Goal: Task Accomplishment & Management: Manage account settings

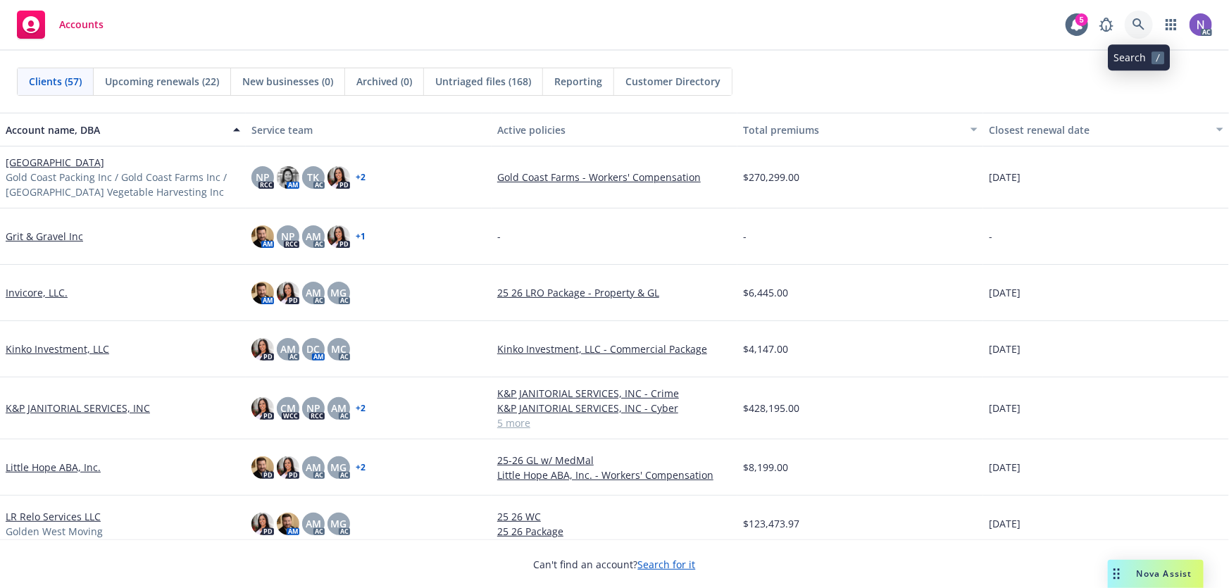
click at [1138, 27] on icon at bounding box center [1138, 24] width 13 height 13
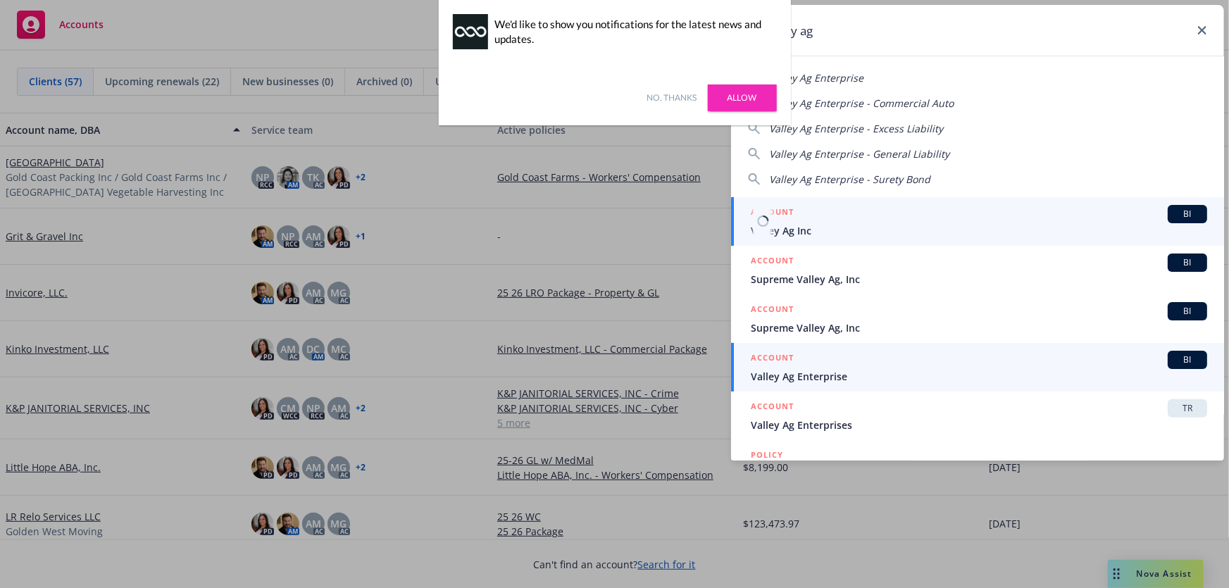
type input "valley ag"
click at [851, 381] on span "Valley Ag Enterprise" at bounding box center [979, 376] width 456 height 15
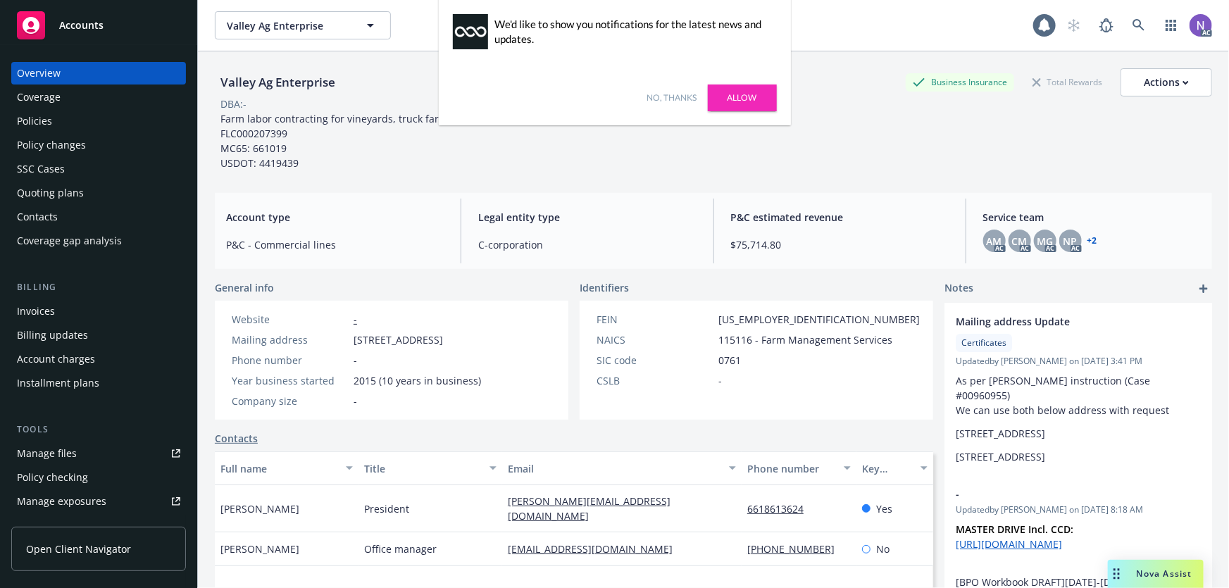
click at [677, 102] on link "No, thanks" at bounding box center [672, 98] width 50 height 13
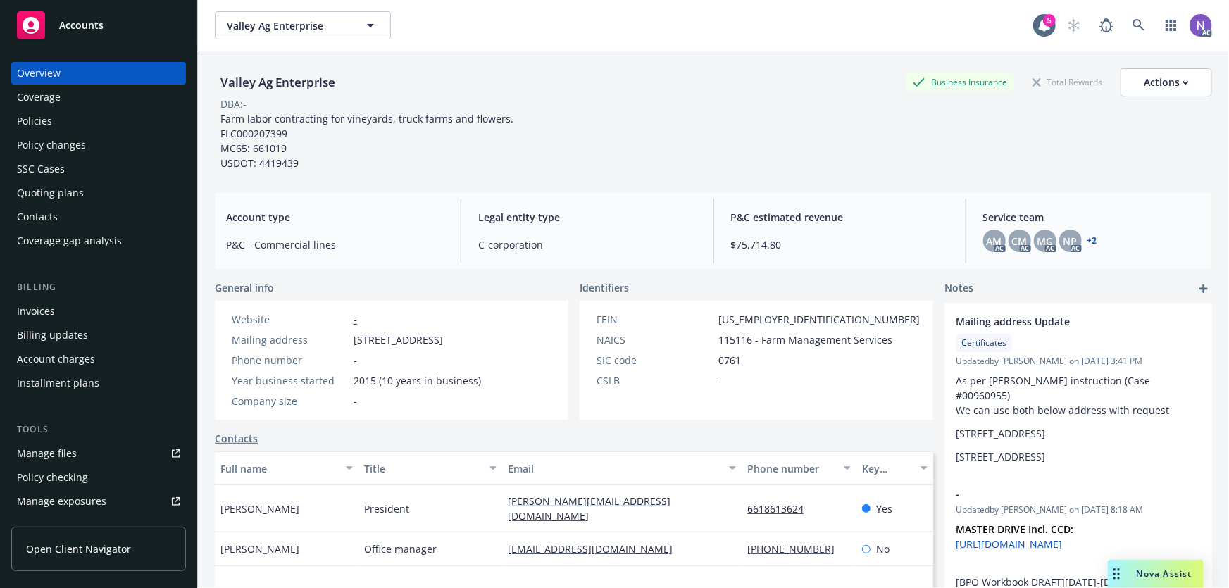
click at [123, 145] on div "Policy changes" at bounding box center [98, 145] width 163 height 23
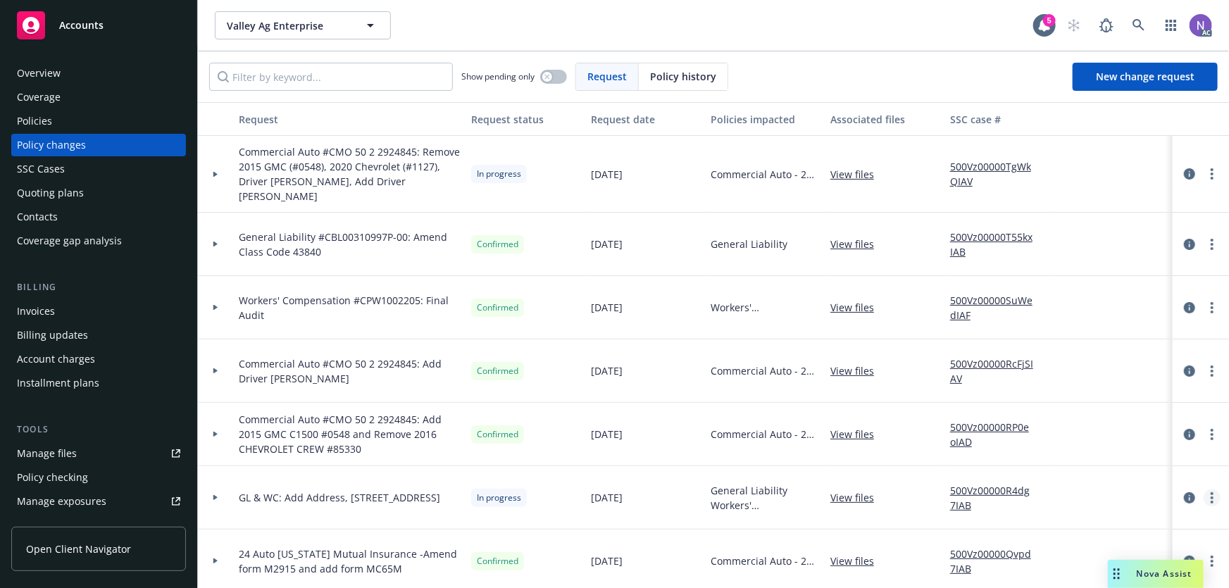
click at [1207, 489] on link "more" at bounding box center [1211, 497] width 17 height 17
click at [1060, 431] on link "Resume workflow" at bounding box center [1098, 436] width 241 height 28
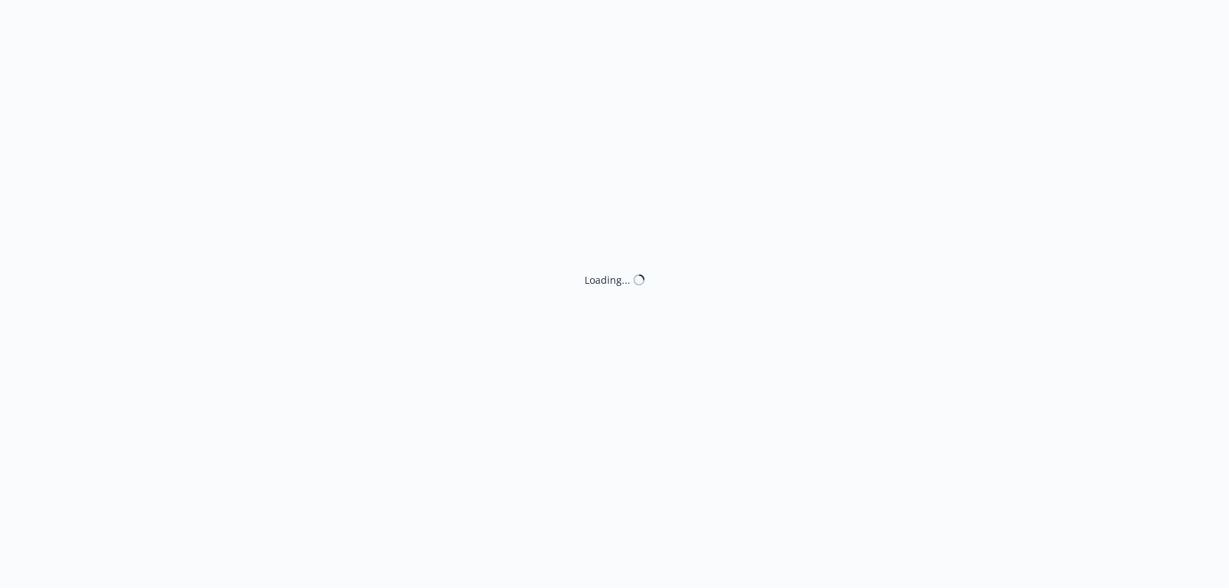
select select "ACCEPTED"
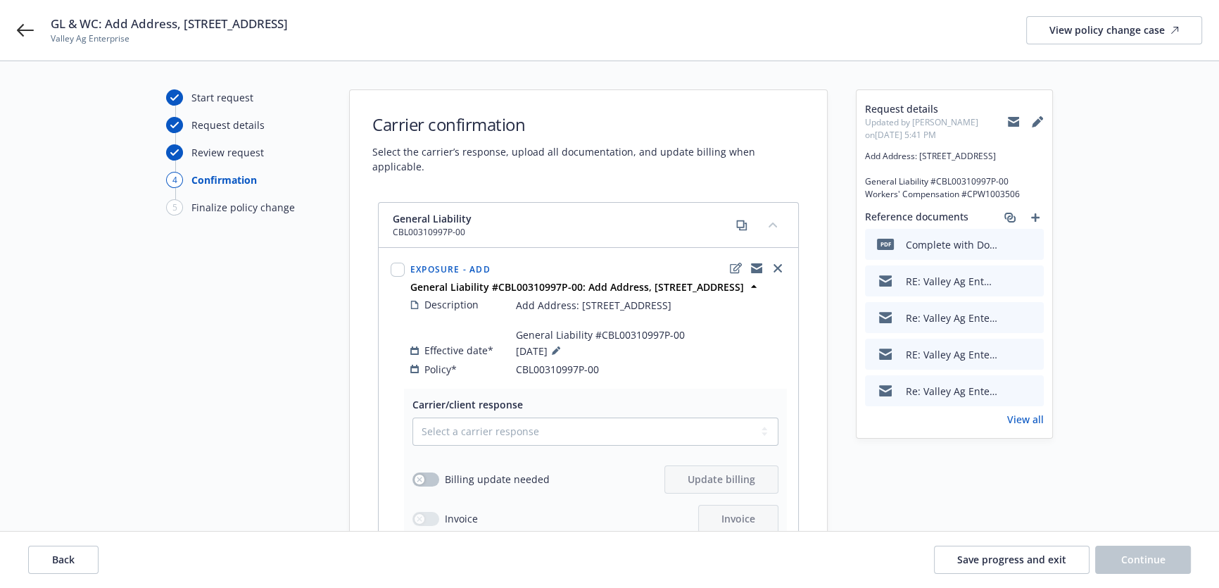
click at [1027, 285] on icon "preview file" at bounding box center [1030, 280] width 13 height 10
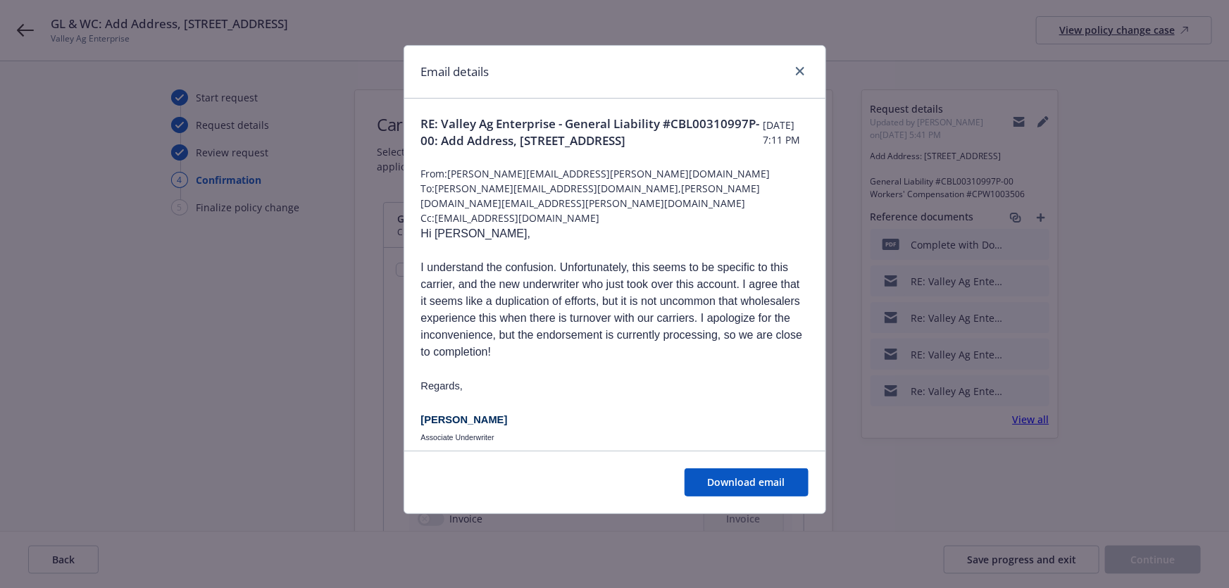
click at [556, 170] on span "From: emily.tuccinardi@amwins.com" at bounding box center [614, 173] width 387 height 15
drag, startPoint x: 587, startPoint y: 172, endPoint x: 452, endPoint y: 177, distance: 135.3
click at [452, 177] on span "From: emily.tuccinardi@amwins.com" at bounding box center [614, 173] width 387 height 15
copy span "emily.tuccinardi@amwins.com"
click at [799, 68] on icon "close" at bounding box center [800, 71] width 8 height 8
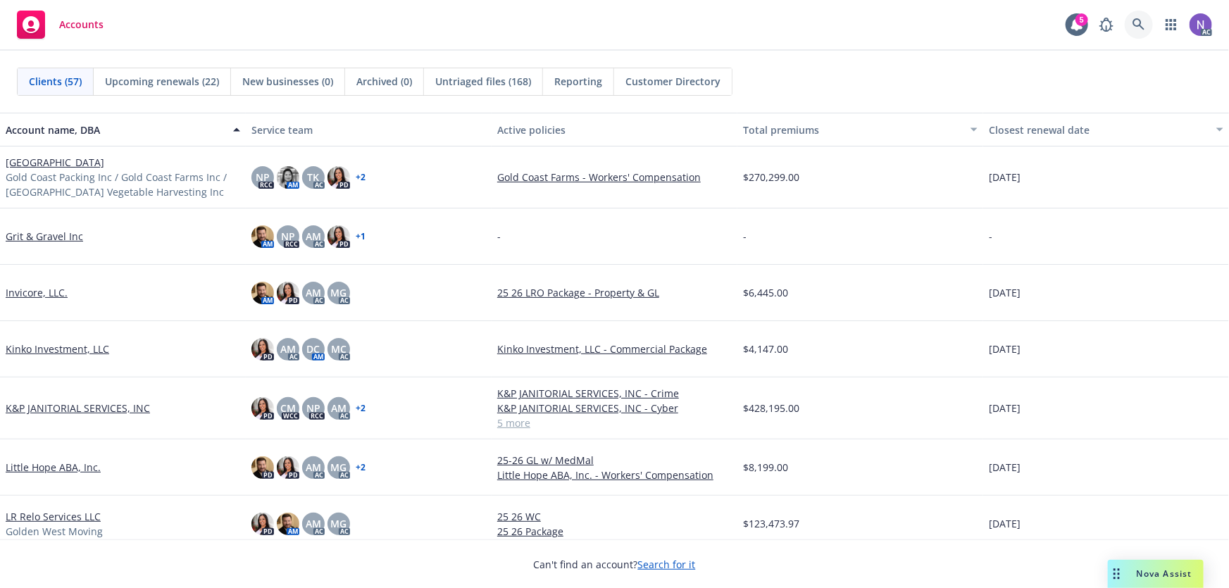
click at [1136, 30] on icon at bounding box center [1138, 24] width 13 height 13
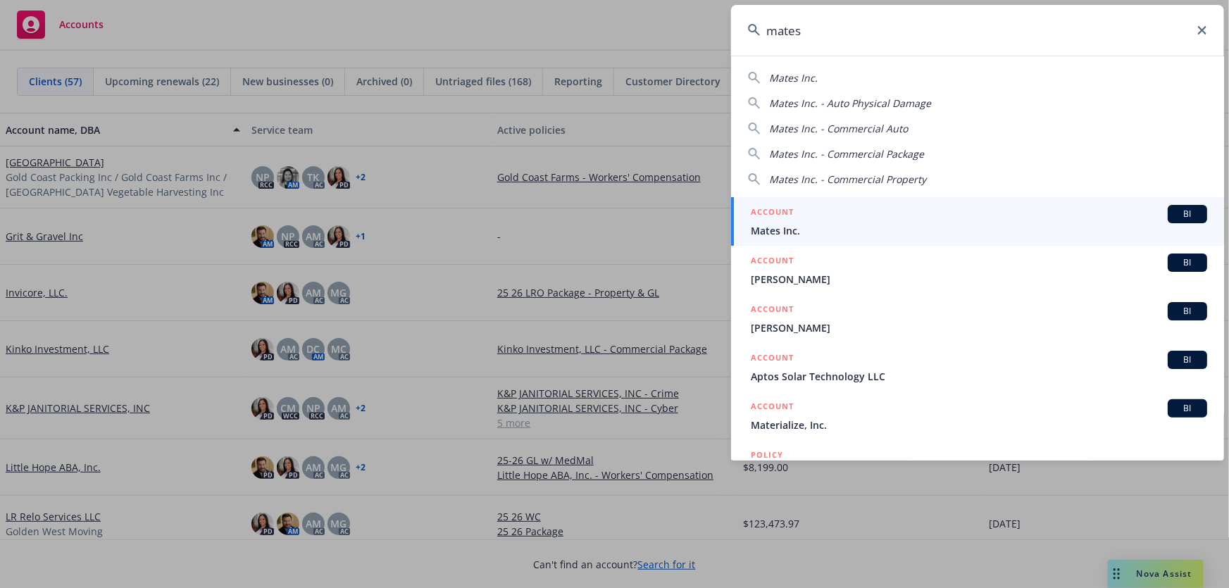
type input "mates"
drag, startPoint x: 845, startPoint y: 211, endPoint x: 822, endPoint y: 211, distance: 22.5
click at [845, 211] on div "ACCOUNT BI" at bounding box center [979, 214] width 456 height 18
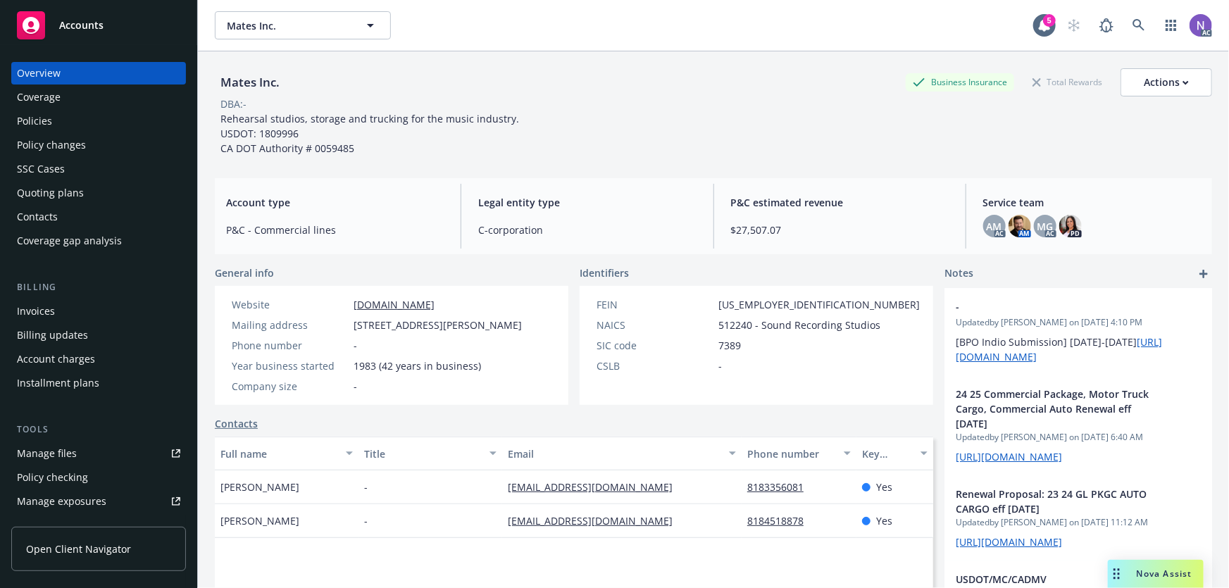
click at [125, 126] on div "Policies" at bounding box center [98, 121] width 163 height 23
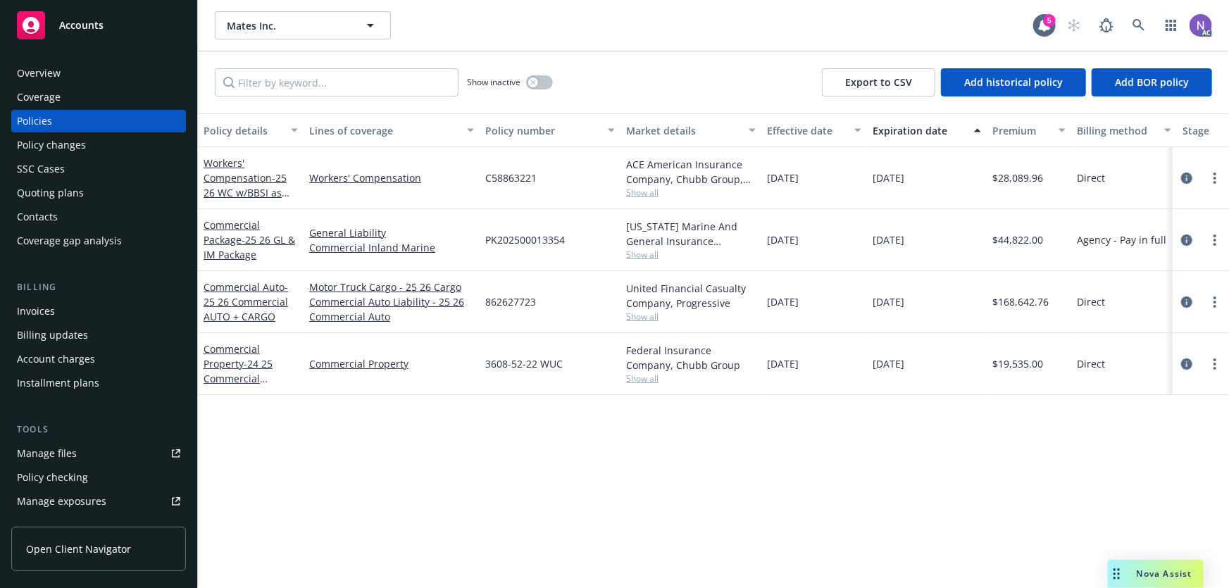
click at [506, 296] on span "862627723" at bounding box center [510, 301] width 51 height 15
copy span "862627723"
click at [99, 496] on div "Manage exposures" at bounding box center [61, 501] width 89 height 23
click at [94, 147] on div "Policy changes" at bounding box center [98, 145] width 163 height 23
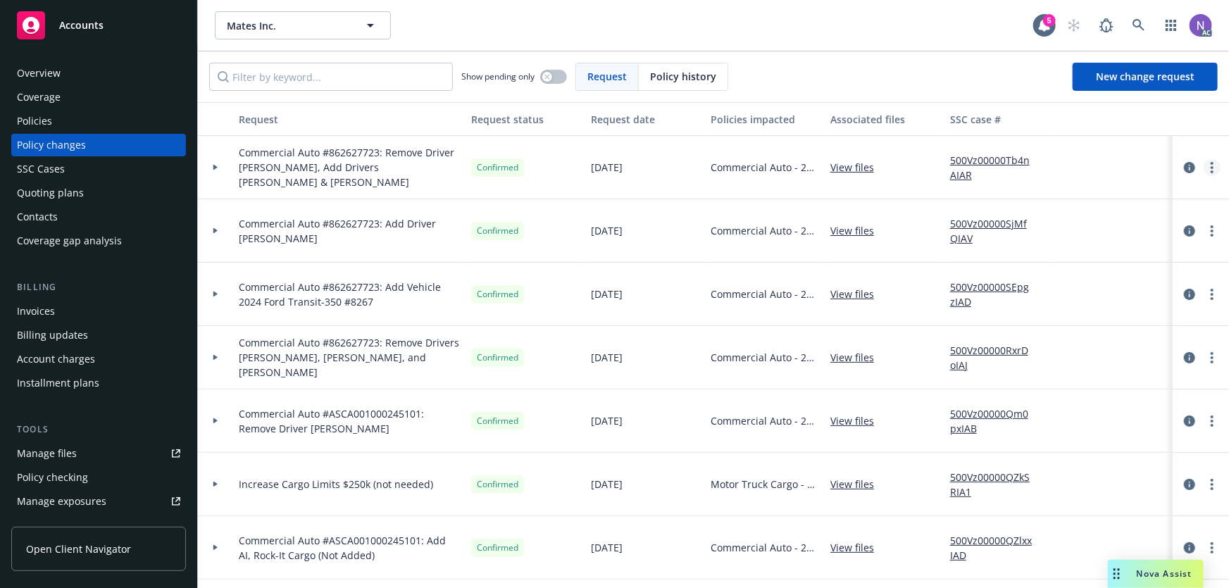
click at [1210, 167] on circle "more" at bounding box center [1211, 167] width 3 height 3
click at [1043, 193] on link "Copy logging email" at bounding box center [1089, 196] width 241 height 28
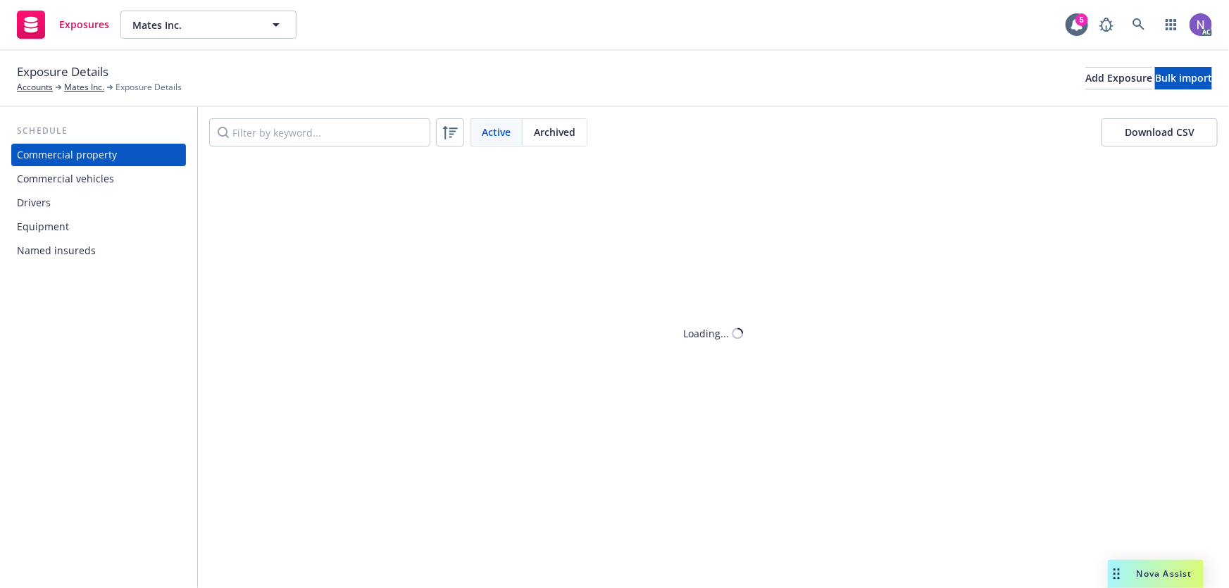
click at [72, 206] on div "Drivers" at bounding box center [98, 203] width 163 height 23
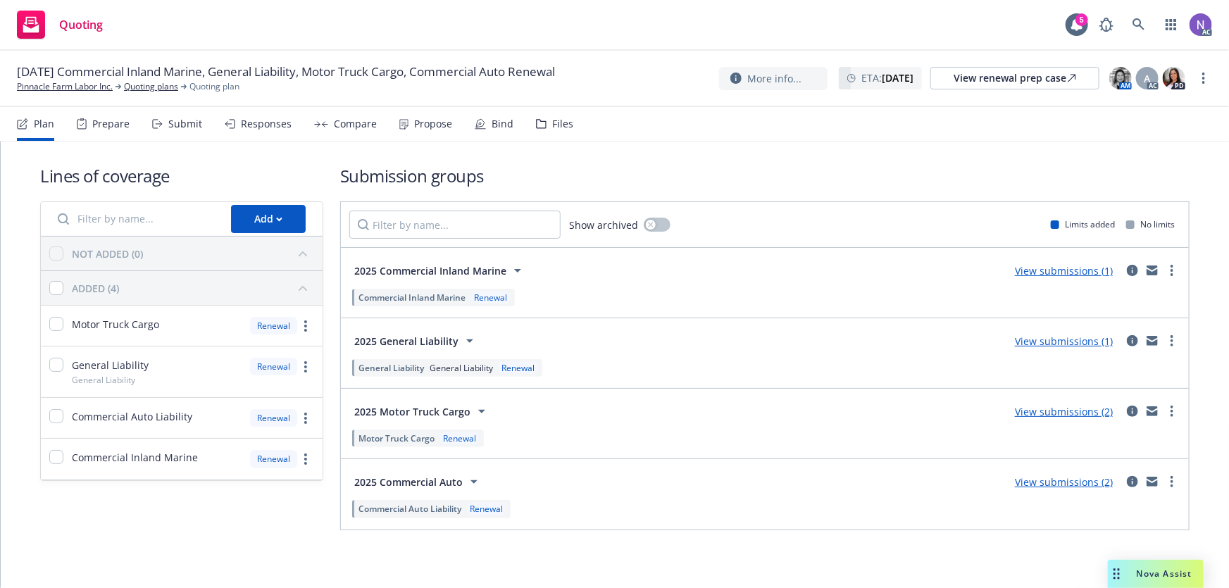
click at [552, 118] on div "Files" at bounding box center [562, 123] width 21 height 11
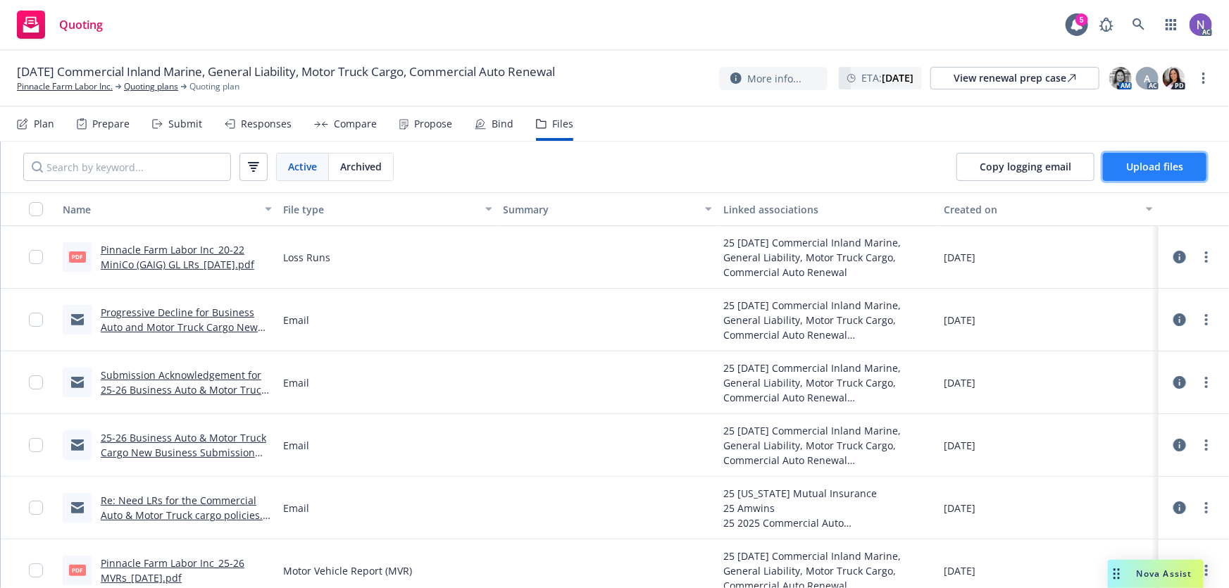
click at [1149, 172] on span "Upload files" at bounding box center [1154, 166] width 57 height 13
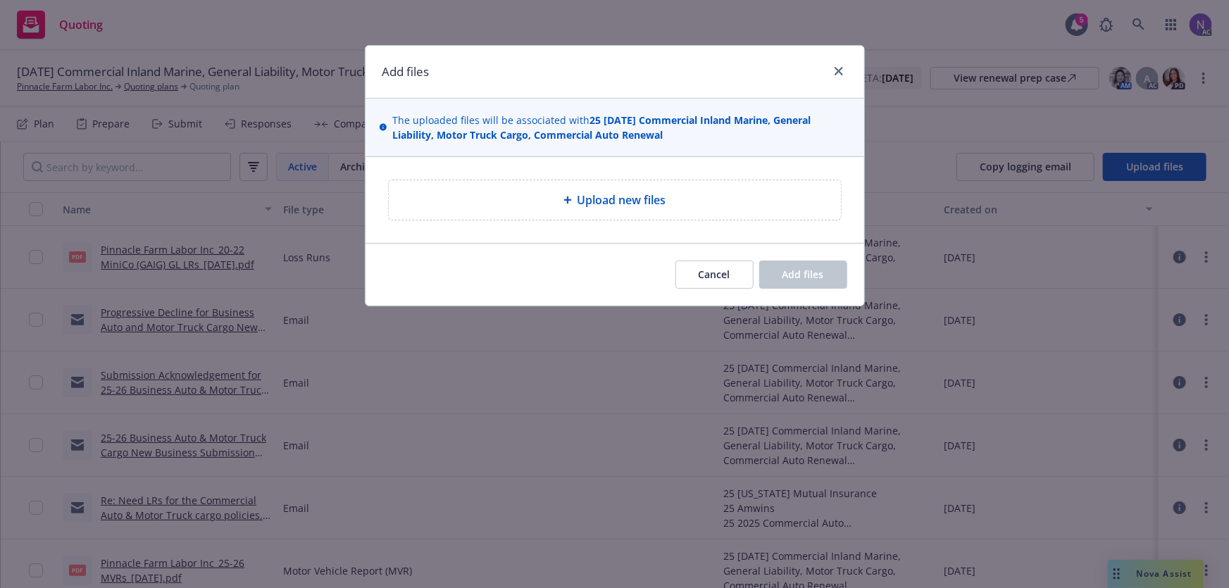
click at [602, 193] on span "Upload new files" at bounding box center [621, 200] width 89 height 17
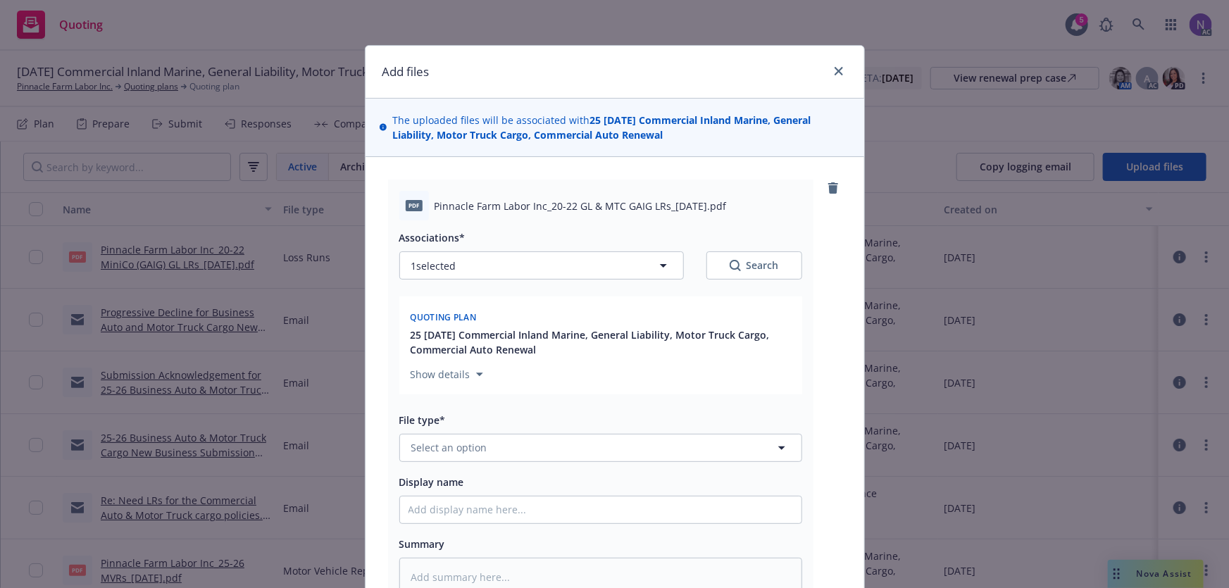
click at [453, 464] on div "Associations* 1 selected Search Quoting plan 25 12/07/25 Commercial Inland Mari…" at bounding box center [600, 407] width 403 height 375
drag, startPoint x: 450, startPoint y: 460, endPoint x: 445, endPoint y: 446, distance: 14.3
click at [448, 459] on button "Select an option" at bounding box center [600, 448] width 403 height 28
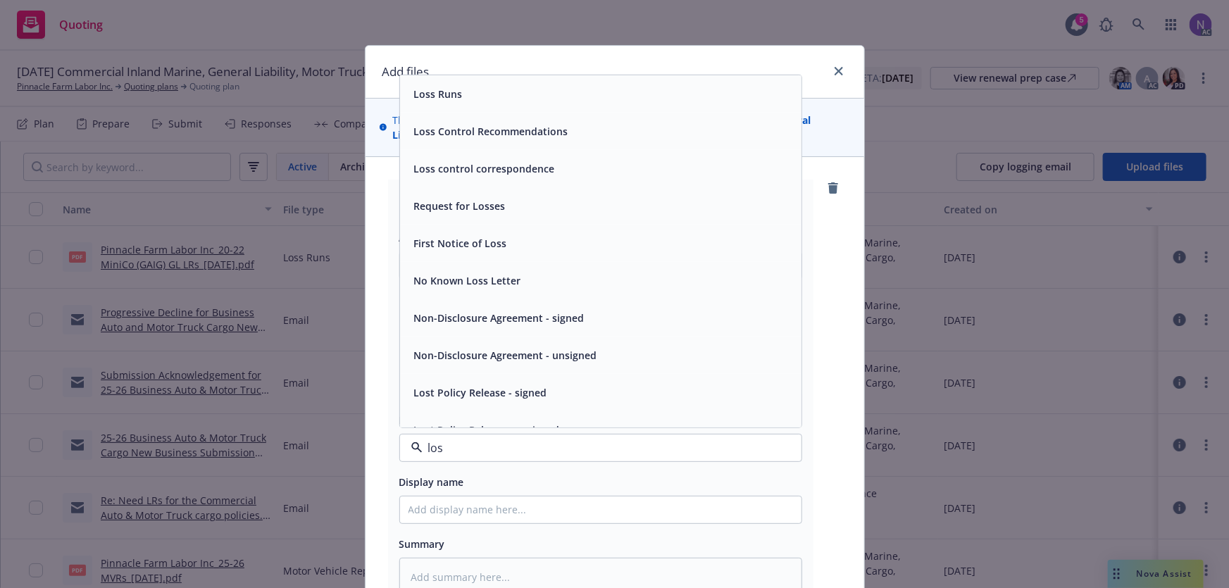
type input "los"
type textarea "x"
type input "loss"
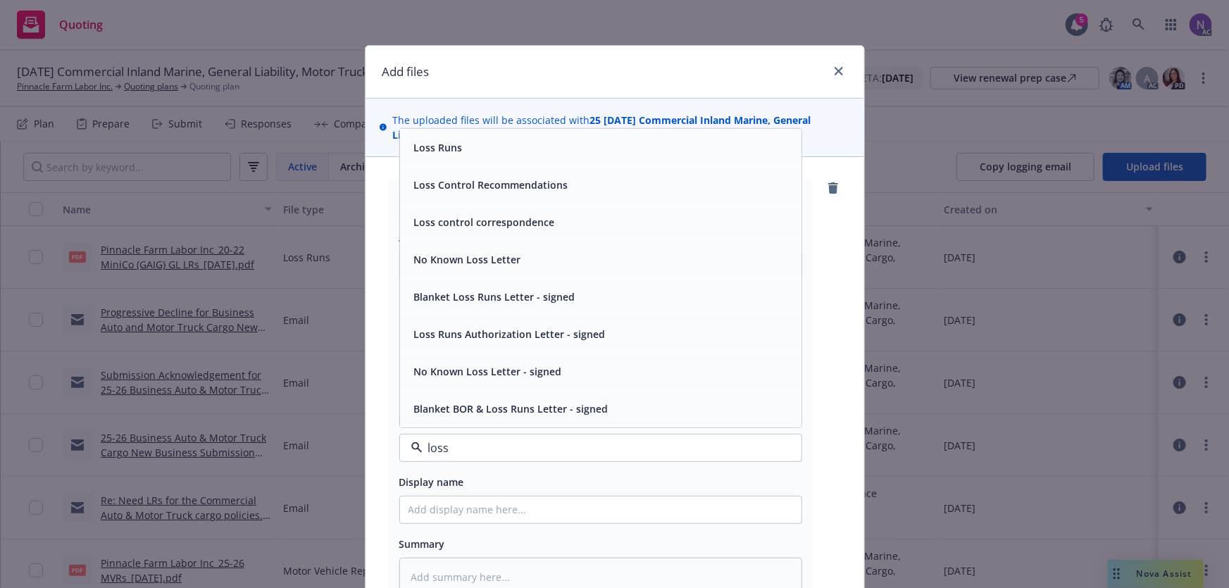
click at [487, 153] on div "Loss Runs" at bounding box center [600, 147] width 384 height 20
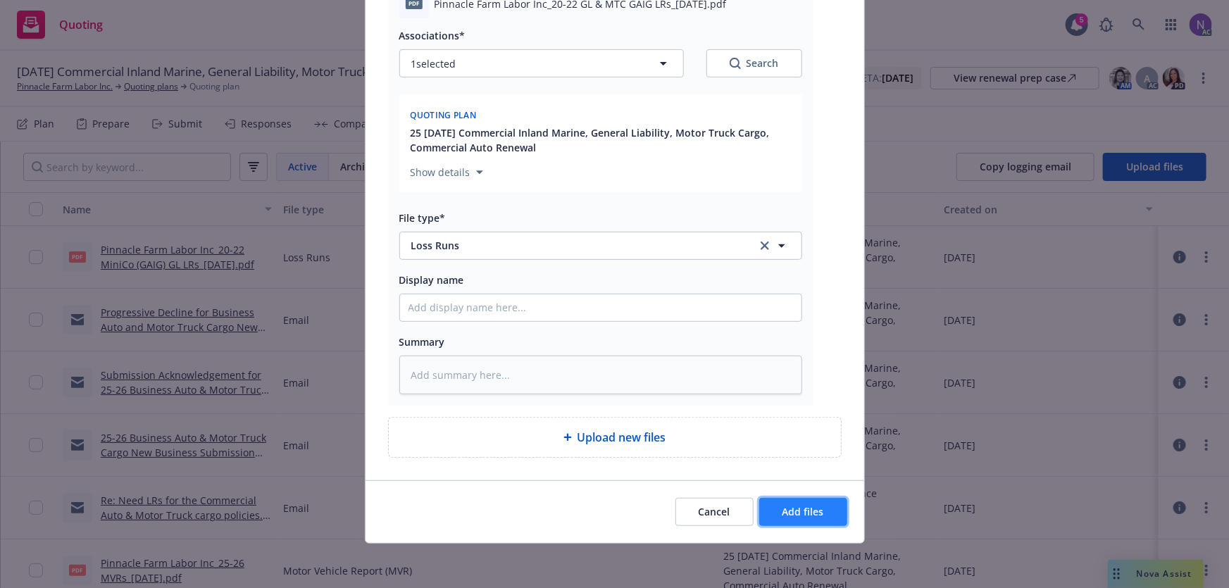
click at [782, 507] on span "Add files" at bounding box center [803, 511] width 42 height 13
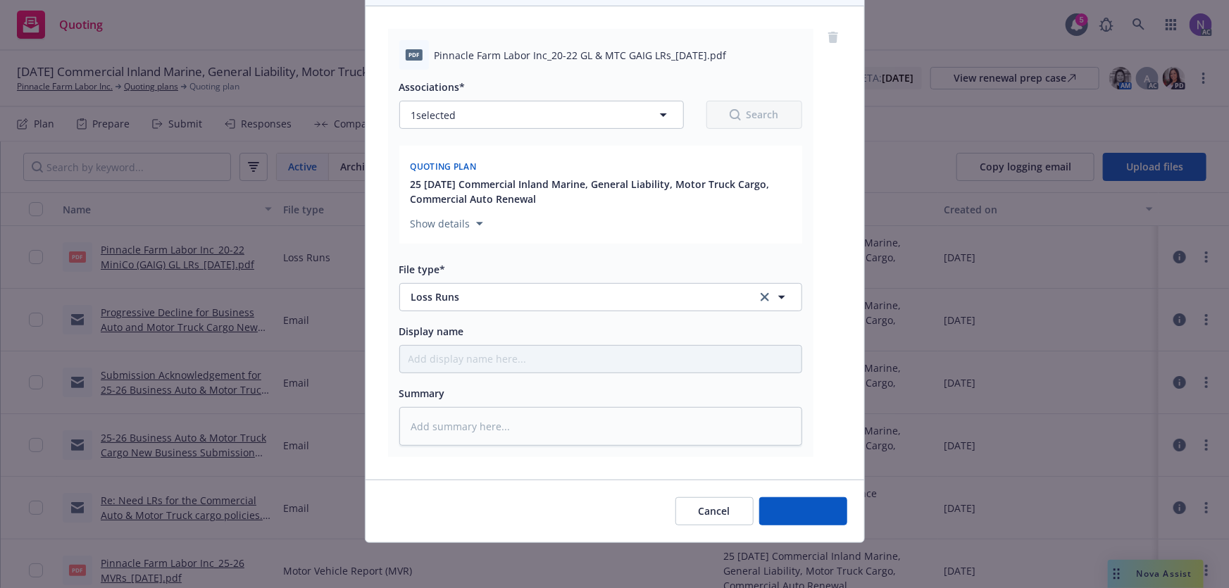
scroll to position [150, 0]
type textarea "x"
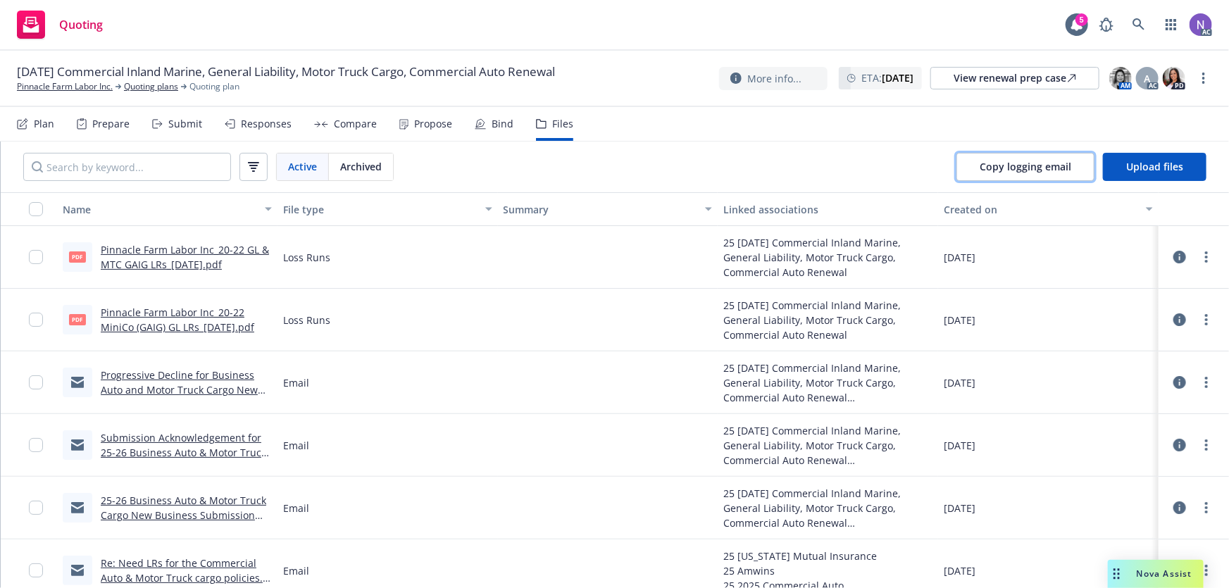
click at [1003, 172] on span "Copy logging email" at bounding box center [1025, 166] width 92 height 13
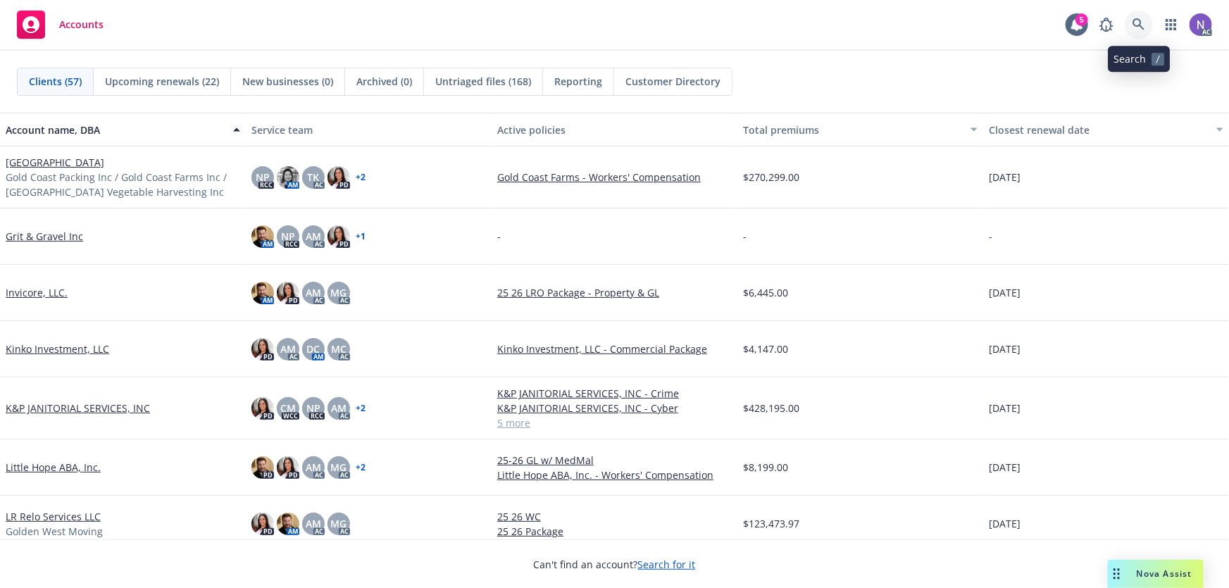
click at [1144, 20] on link at bounding box center [1138, 25] width 28 height 28
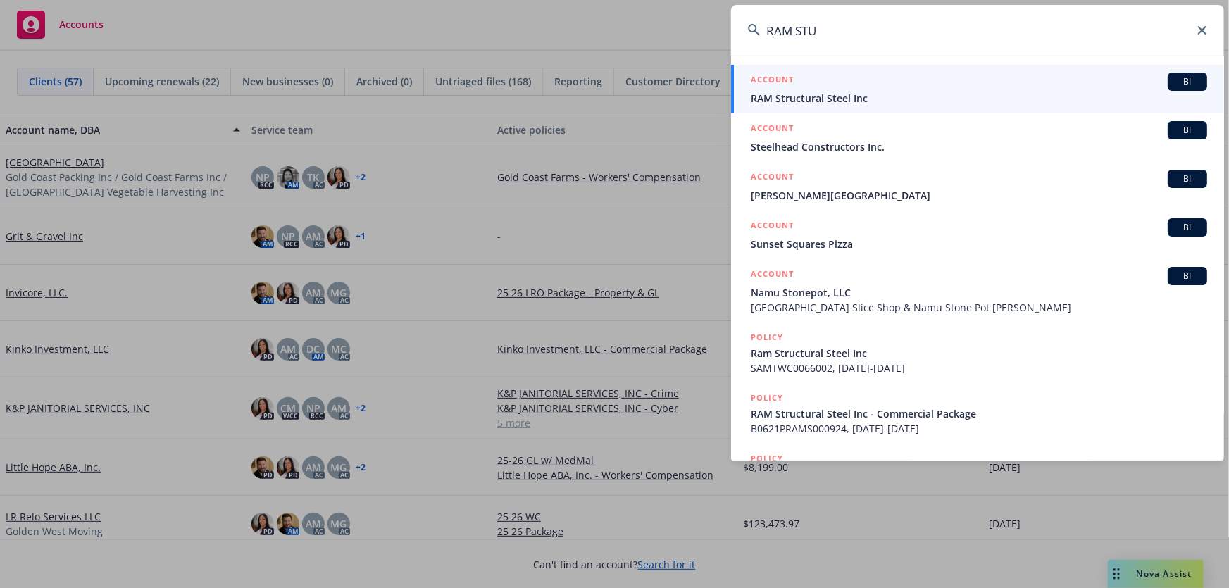
type input "RAM STU"
click at [832, 80] on div "ACCOUNT BI" at bounding box center [979, 82] width 456 height 18
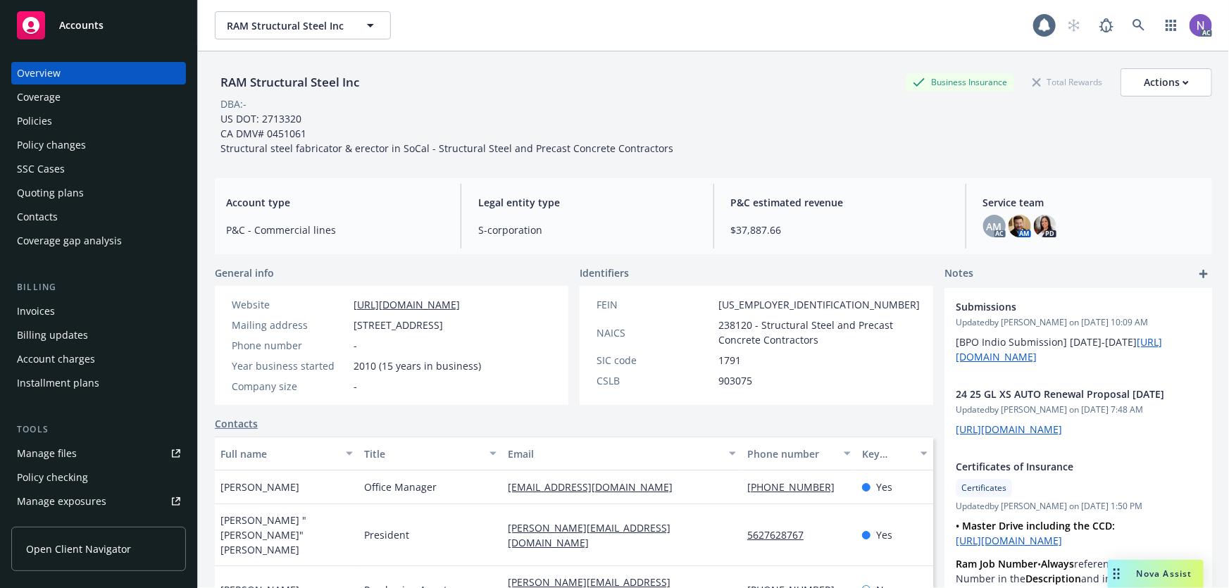
click at [129, 194] on div "Quoting plans" at bounding box center [98, 193] width 163 height 23
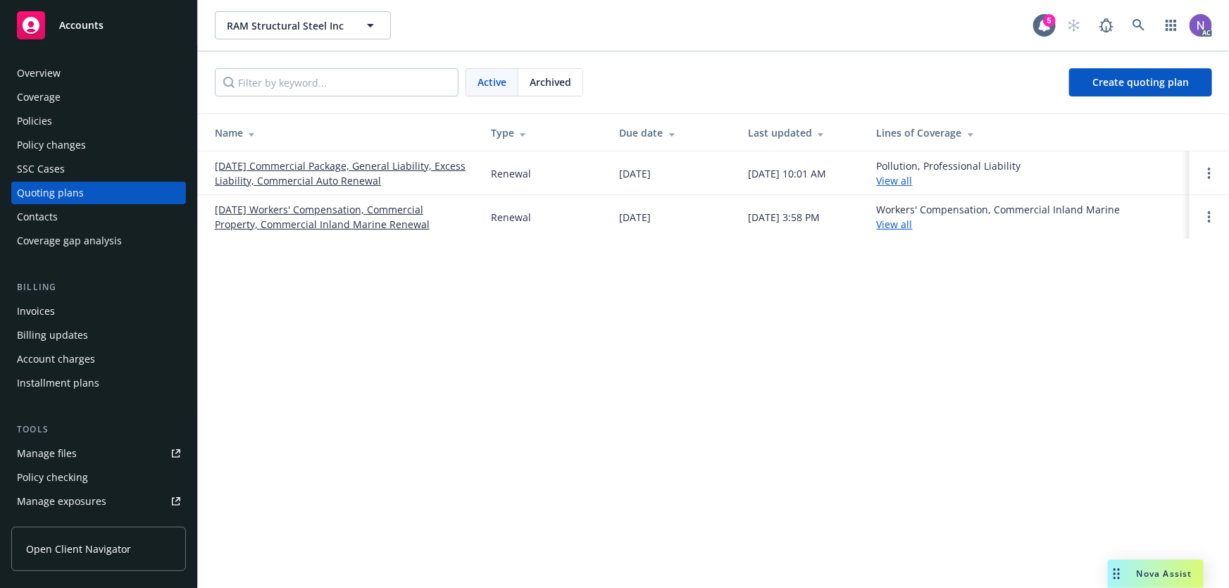
click at [351, 165] on link "11/14/25 Commercial Package, General Liability, Excess Liability, Commercial Au…" at bounding box center [341, 173] width 253 height 30
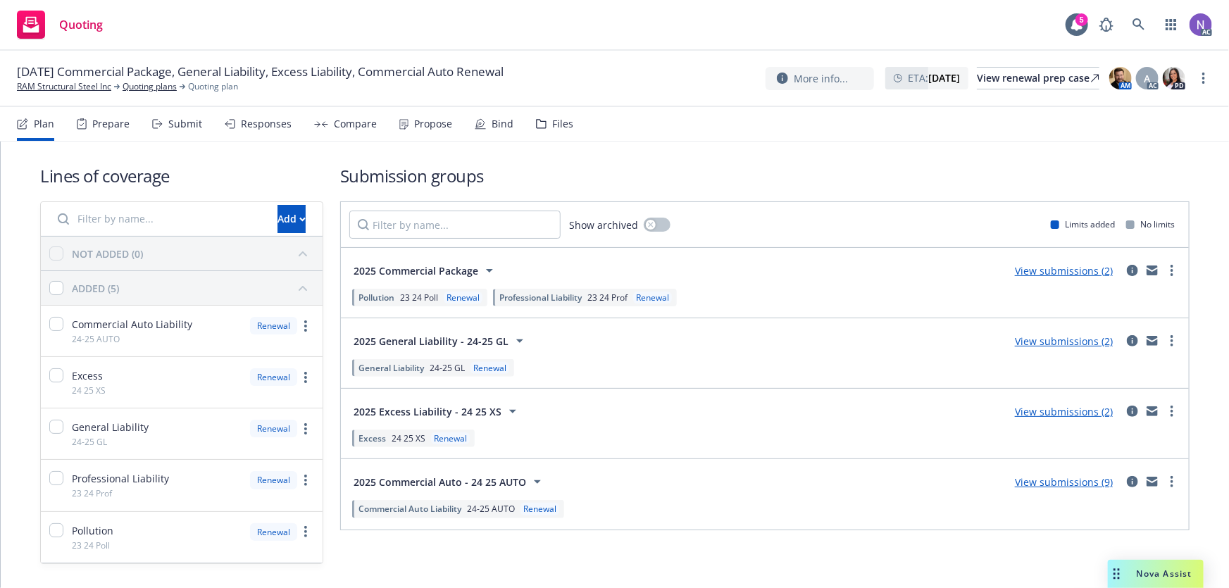
drag, startPoint x: 553, startPoint y: 122, endPoint x: 572, endPoint y: 115, distance: 20.3
click at [553, 120] on div "Files" at bounding box center [562, 123] width 21 height 11
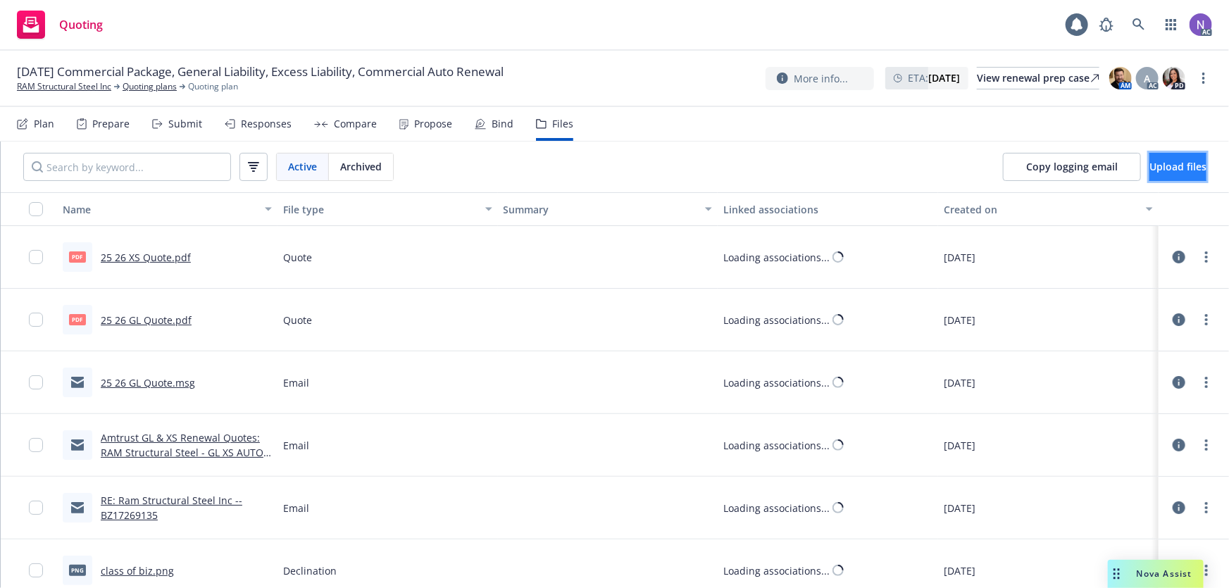
click at [1149, 163] on button "Upload files" at bounding box center [1177, 167] width 57 height 28
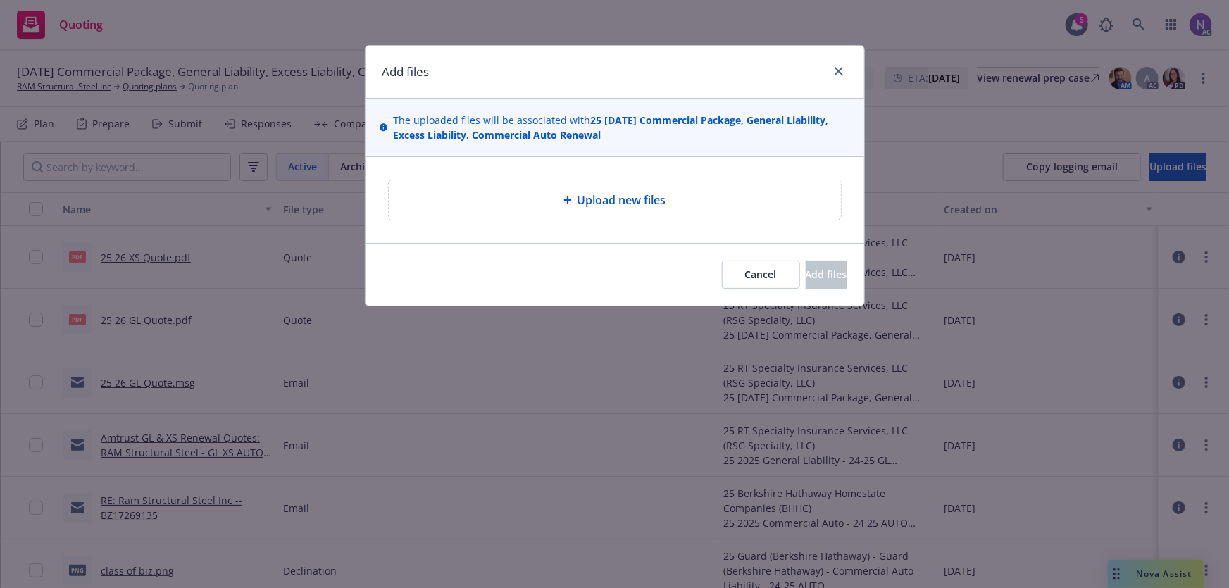
click at [475, 199] on div "Upload new files" at bounding box center [614, 200] width 429 height 17
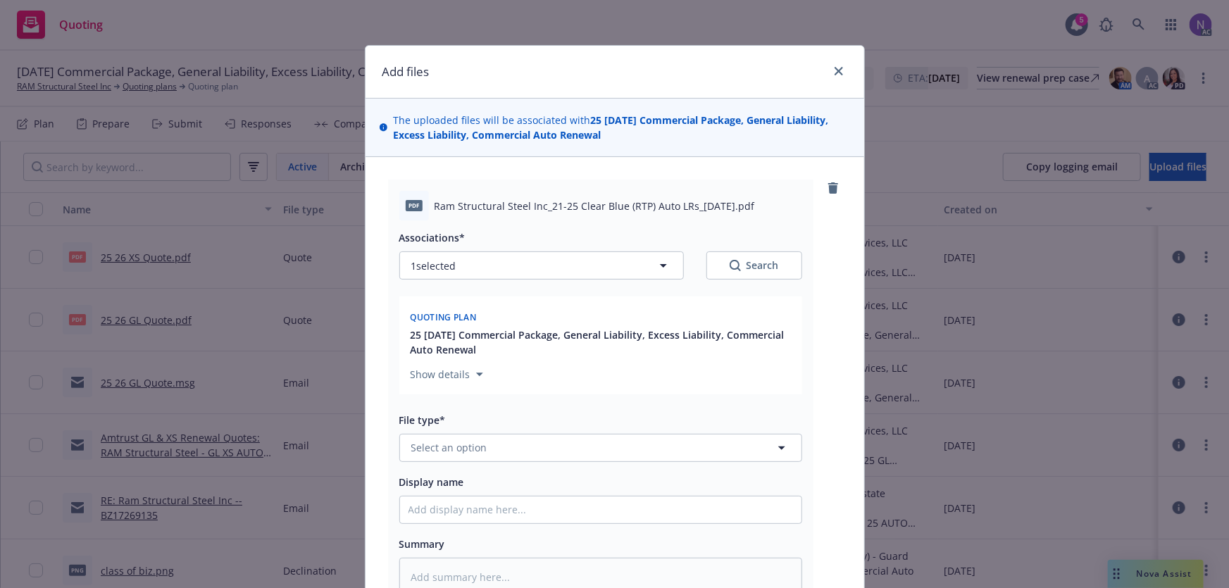
drag, startPoint x: 476, startPoint y: 431, endPoint x: 490, endPoint y: 429, distance: 14.2
click at [476, 432] on div "File type* Select an option" at bounding box center [600, 436] width 403 height 51
click at [443, 445] on span "Select an option" at bounding box center [449, 447] width 76 height 15
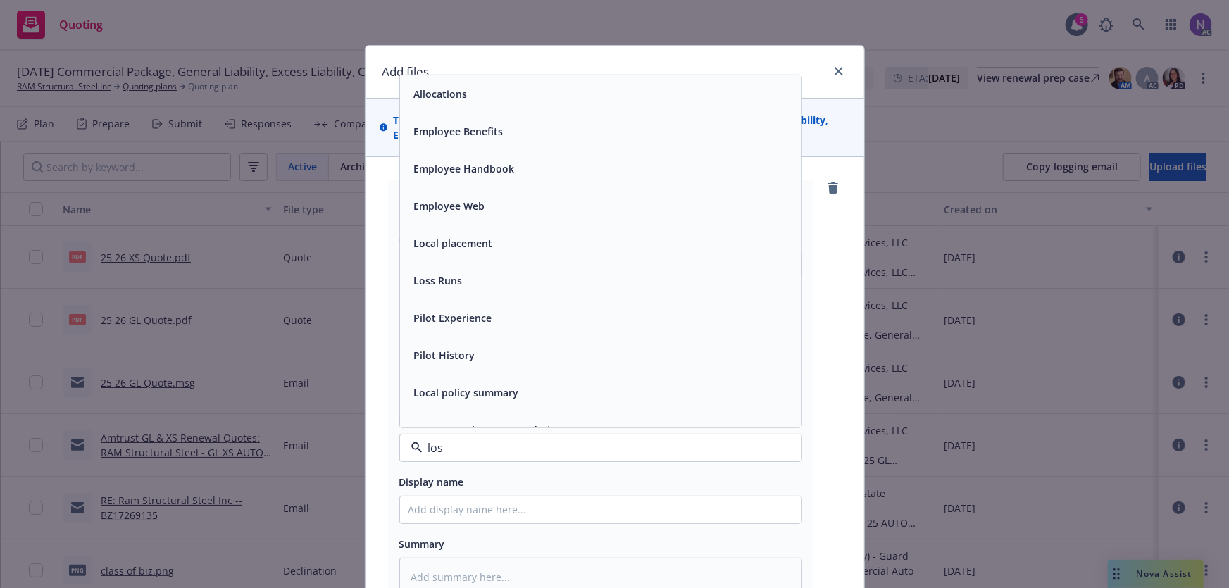
type input "loss"
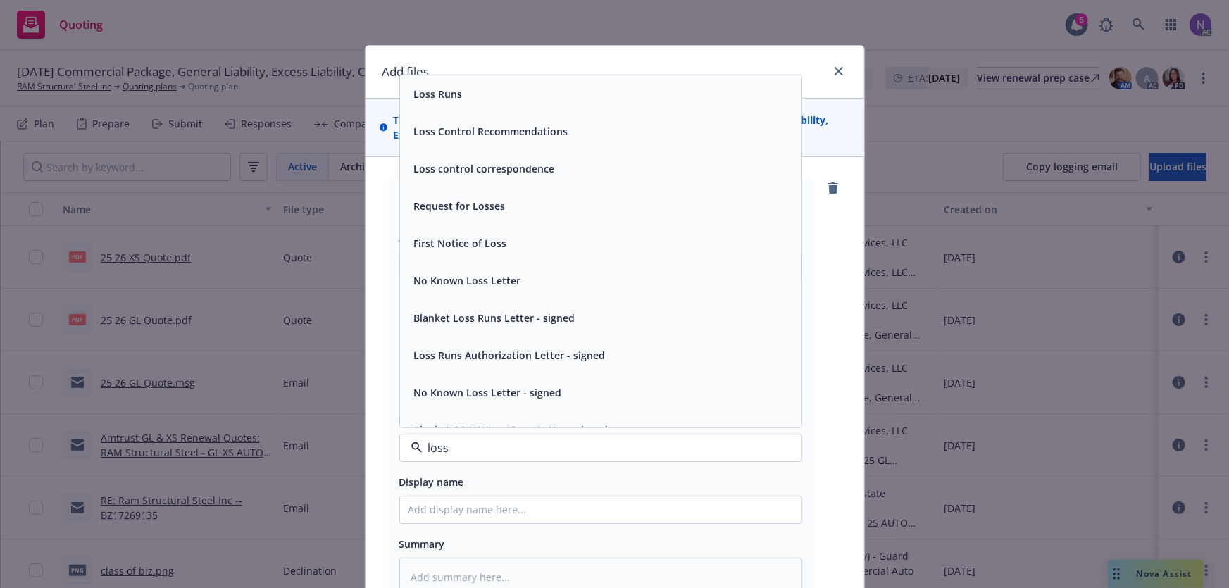
drag, startPoint x: 498, startPoint y: 103, endPoint x: 486, endPoint y: 119, distance: 20.1
click at [497, 103] on div "Loss Runs" at bounding box center [600, 94] width 384 height 20
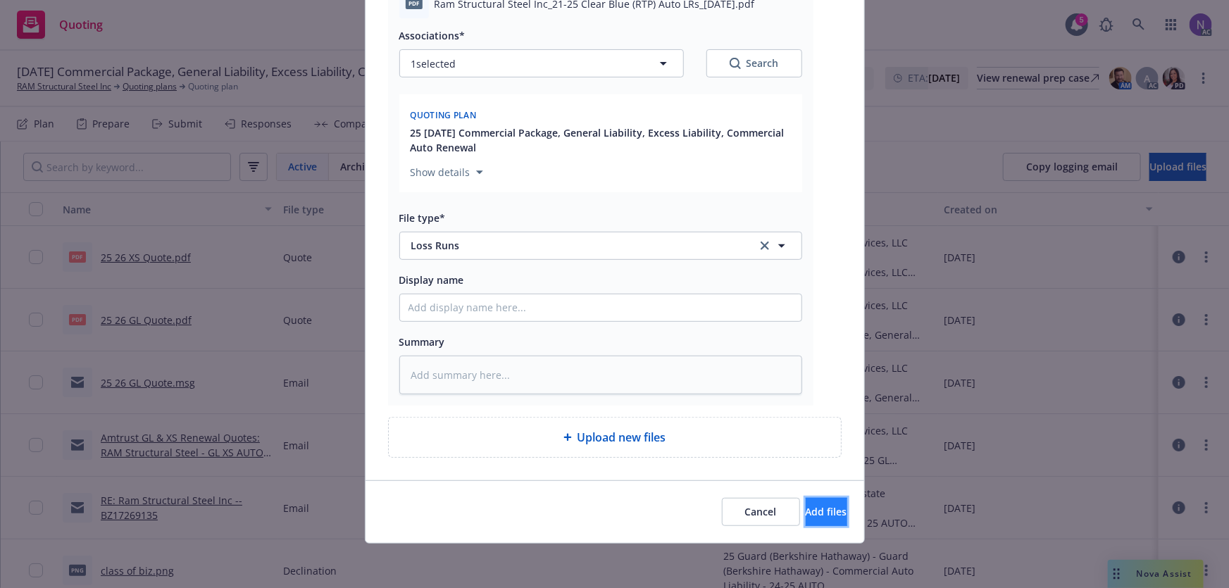
click at [817, 506] on span "Add files" at bounding box center [826, 511] width 42 height 13
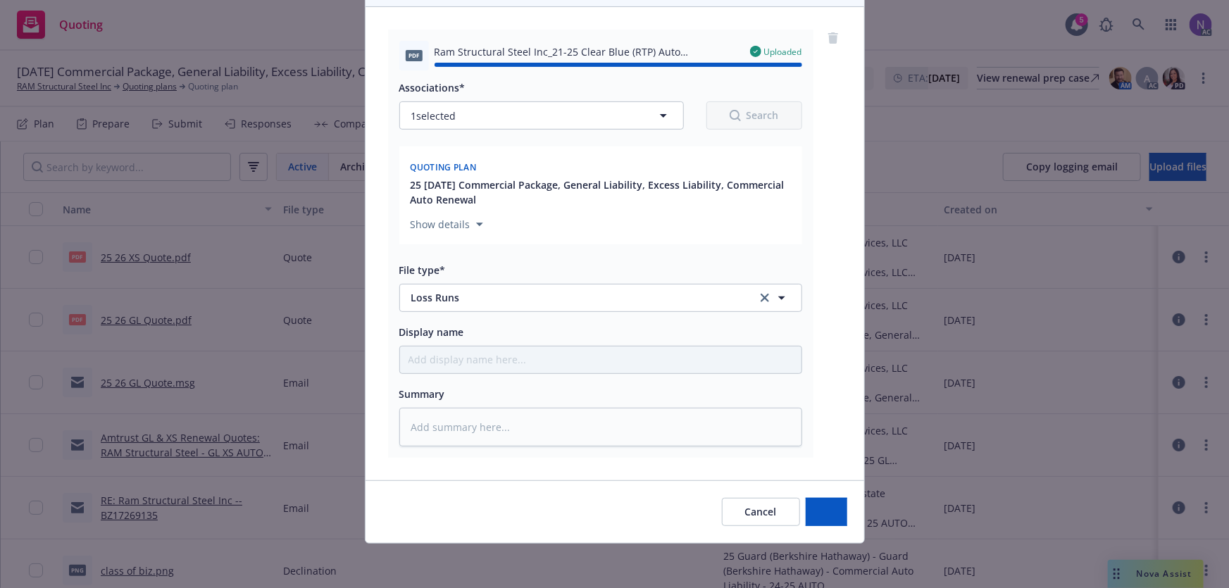
type textarea "x"
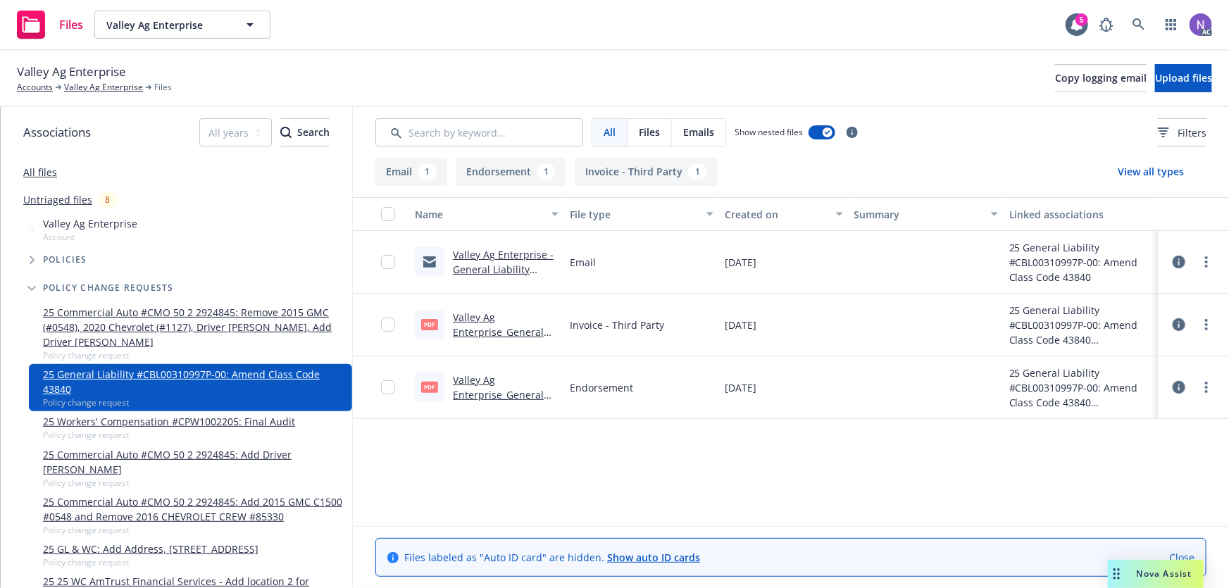
click at [517, 256] on link "Valley Ag Enterprise - General Liability #CBL00310997P-00: Amend Class Code 438…" at bounding box center [503, 284] width 101 height 73
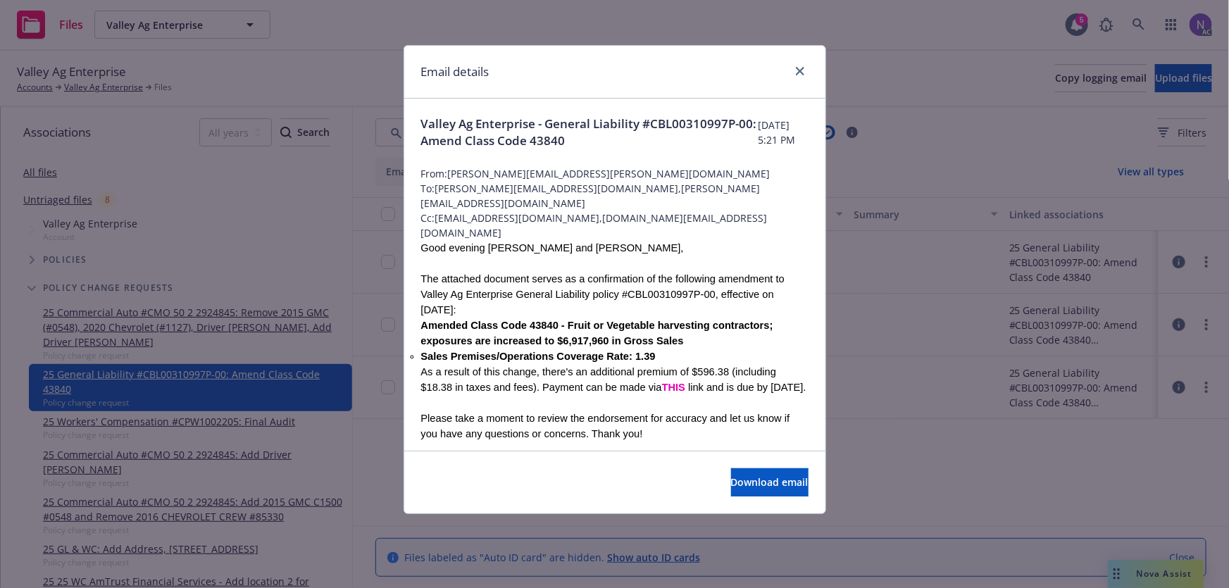
click at [576, 140] on span "Valley Ag Enterprise - General Liability #CBL00310997P-00: Amend Class Code 438…" at bounding box center [589, 132] width 337 height 34
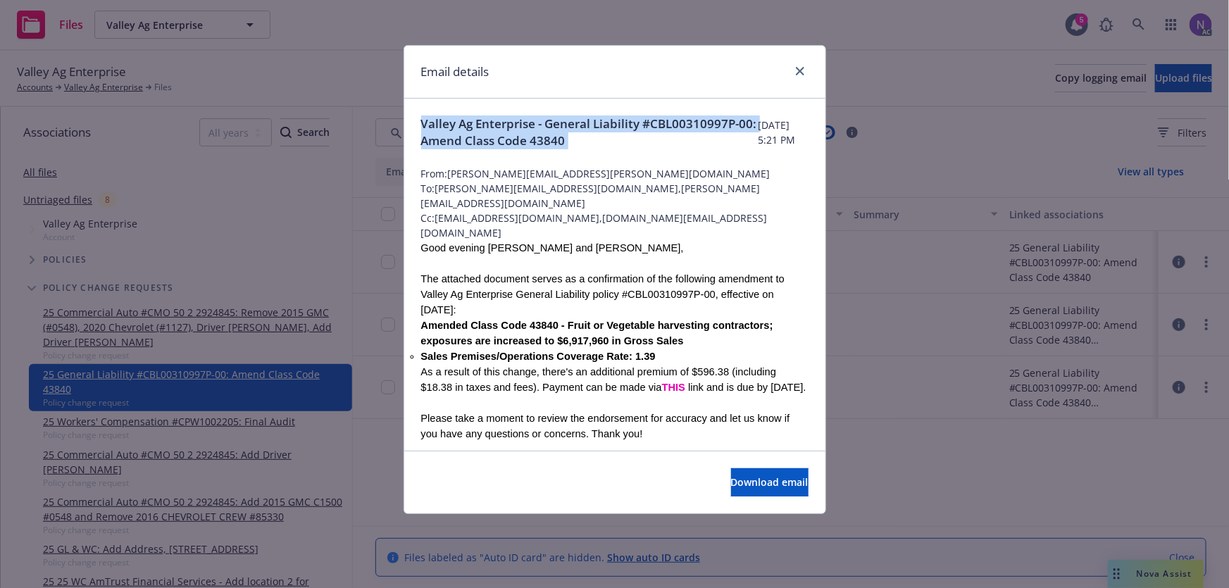
click at [576, 140] on span "Valley Ag Enterprise - General Liability #CBL00310997P-00: Amend Class Code 438…" at bounding box center [589, 132] width 337 height 34
copy span "Valley Ag Enterprise - General Liability #CBL00310997P-00: Amend Class Code 438…"
